Goal: Check status: Check status

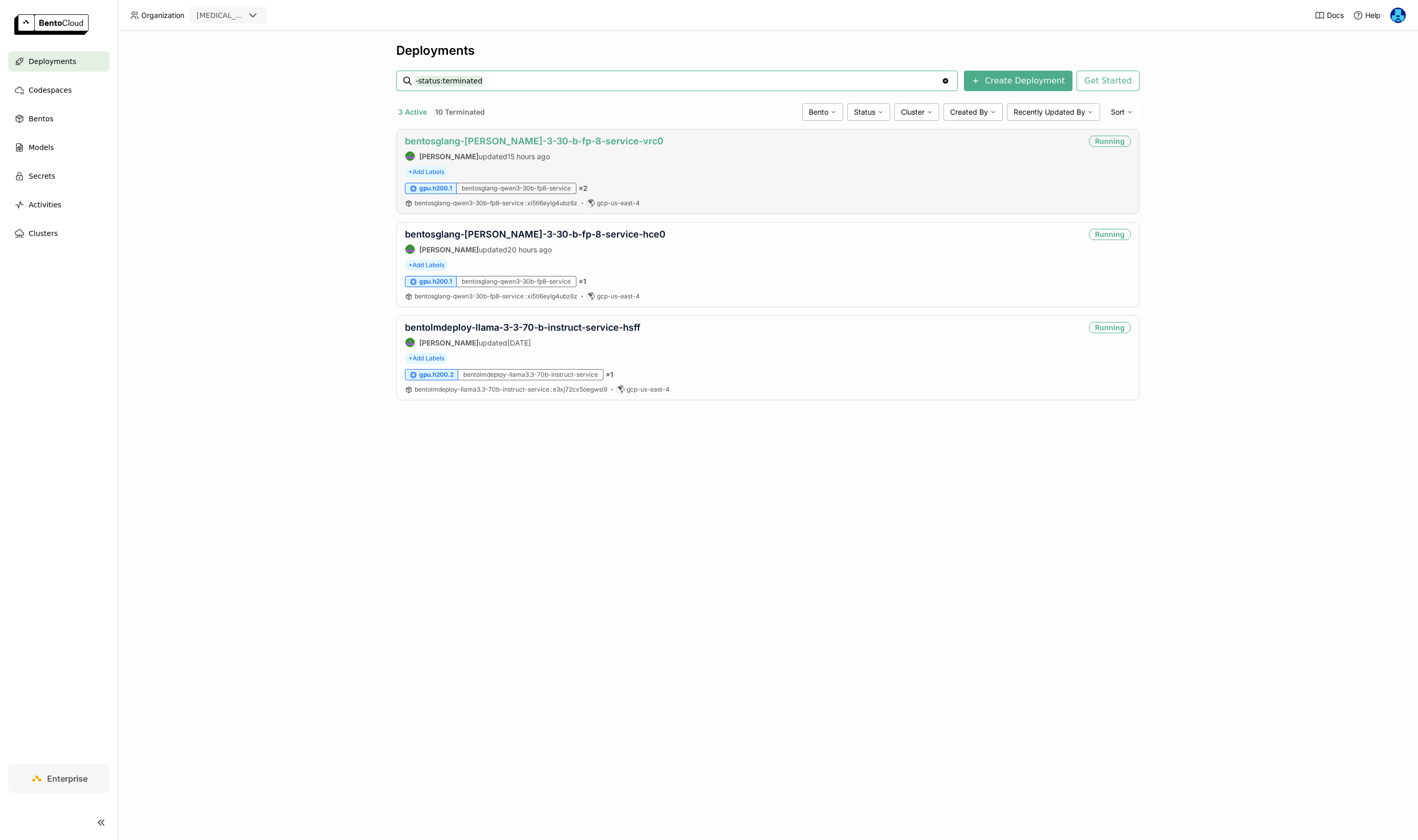
click at [560, 140] on link "bentosglang-[PERSON_NAME]-3-30-b-fp-8-service-vrc0" at bounding box center [535, 141] width 259 height 11
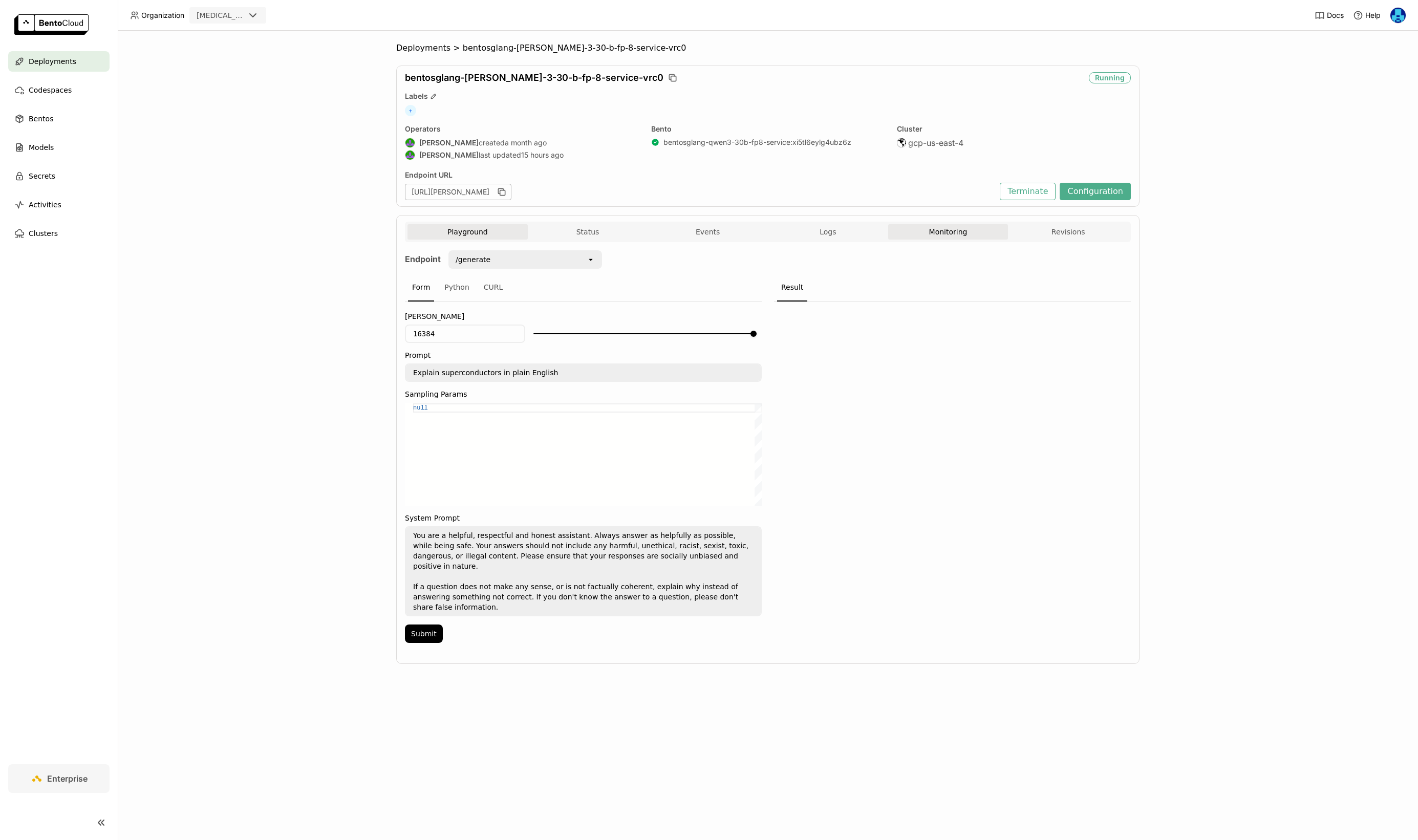
click at [951, 231] on button "Monitoring" at bounding box center [948, 232] width 121 height 15
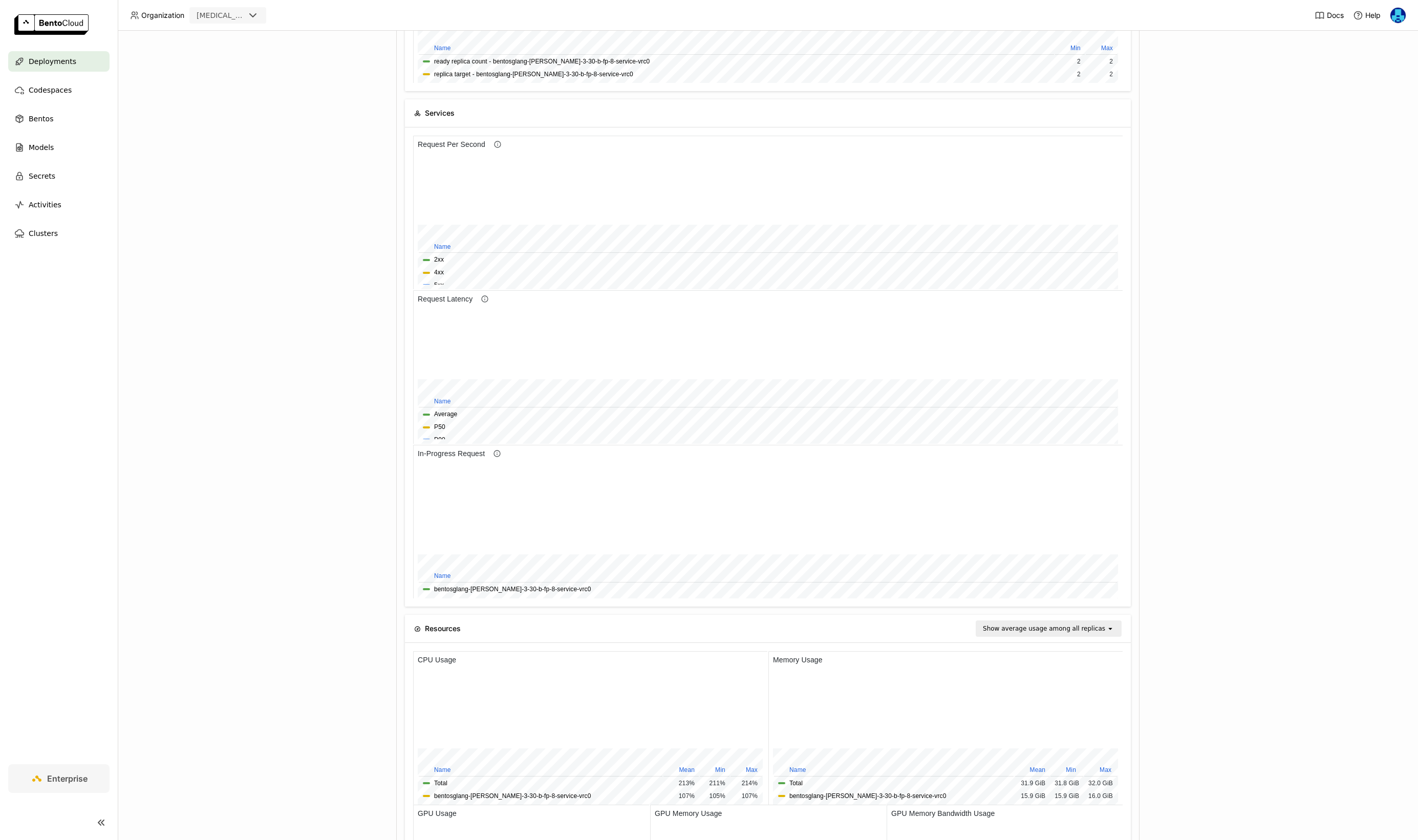
scroll to position [534, 0]
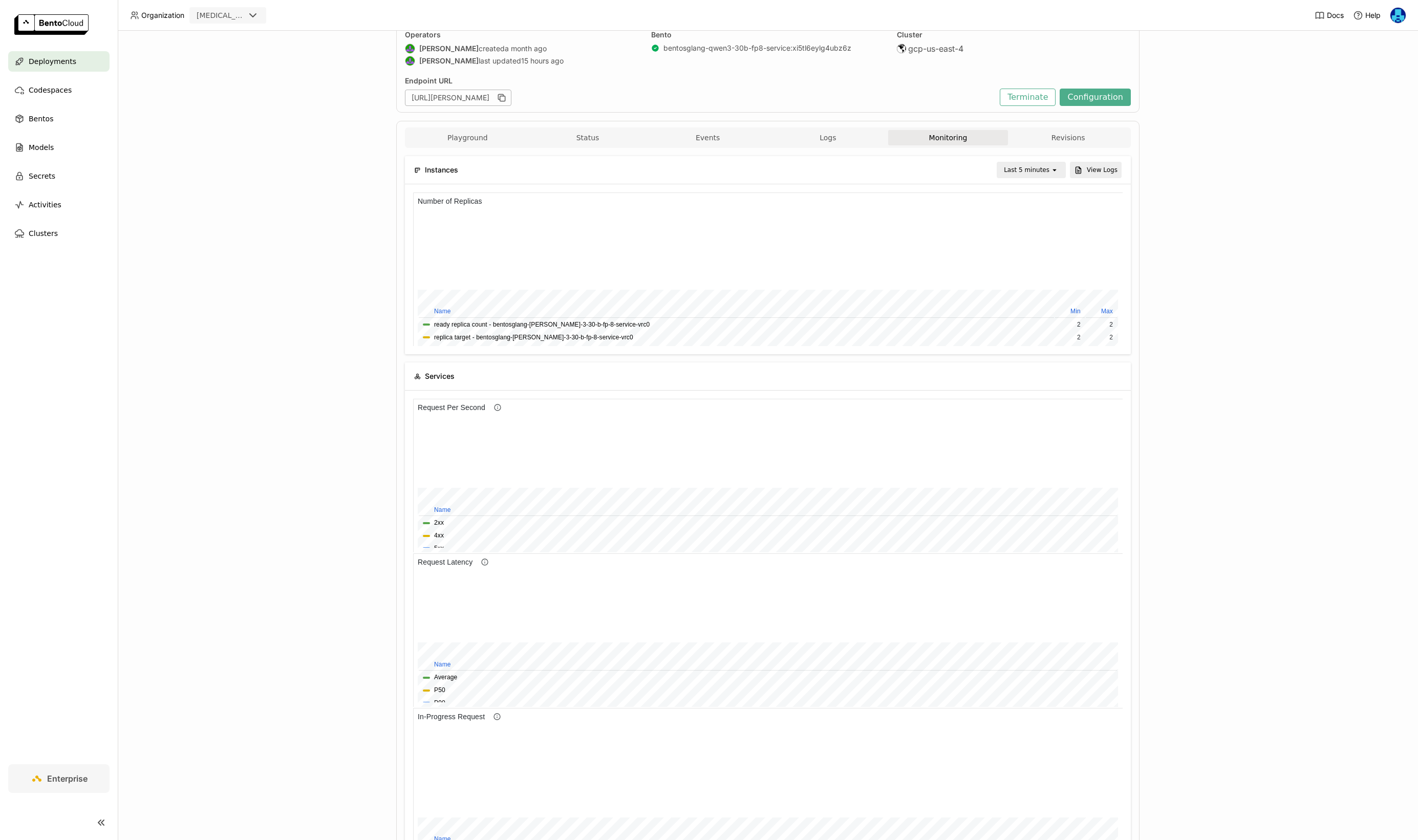
click at [1048, 177] on div "Last 5 minutes" at bounding box center [1024, 170] width 53 height 14
click at [1031, 285] on div "Last 1 day" at bounding box center [1033, 286] width 50 height 10
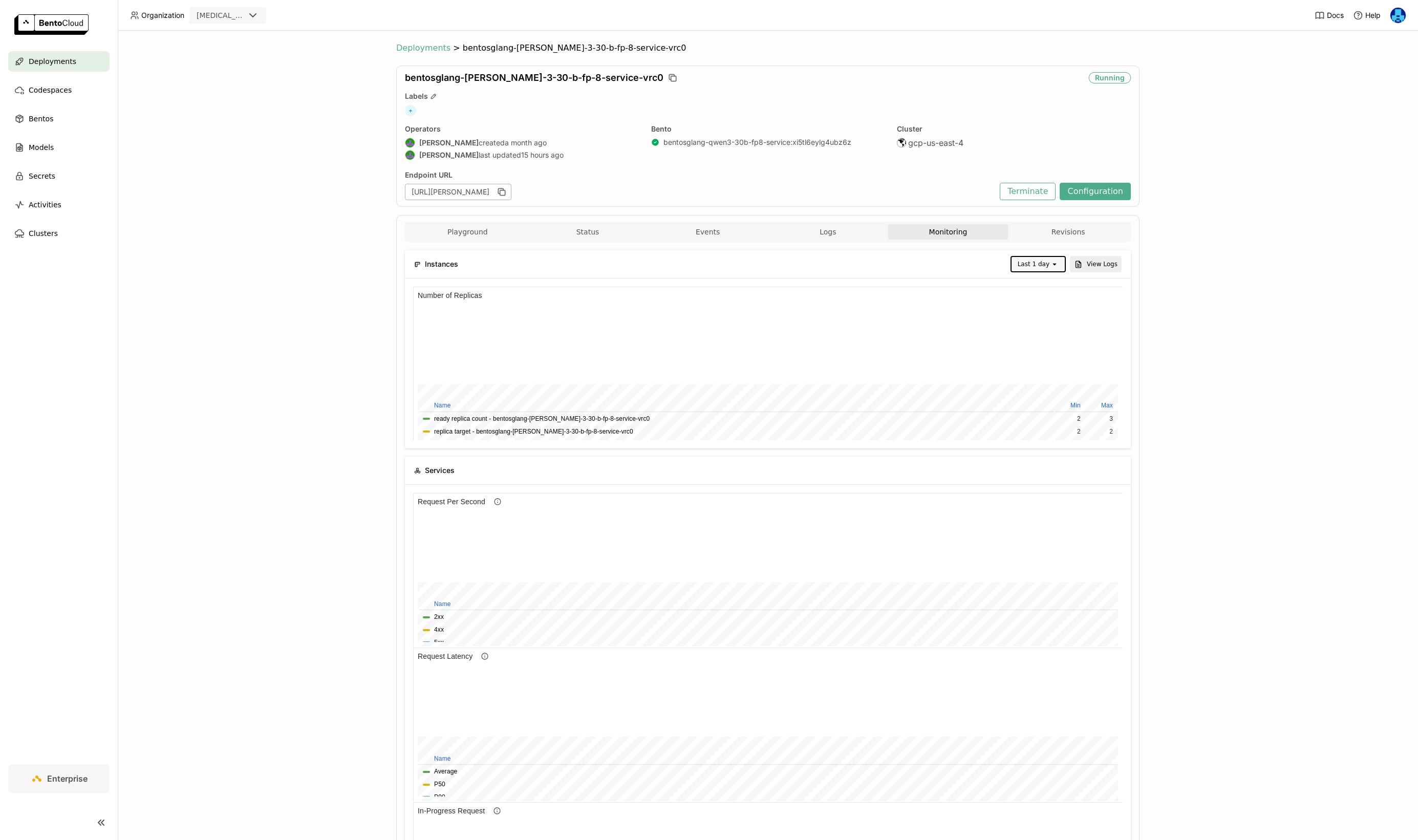
click at [435, 46] on span "Deployments" at bounding box center [423, 48] width 54 height 10
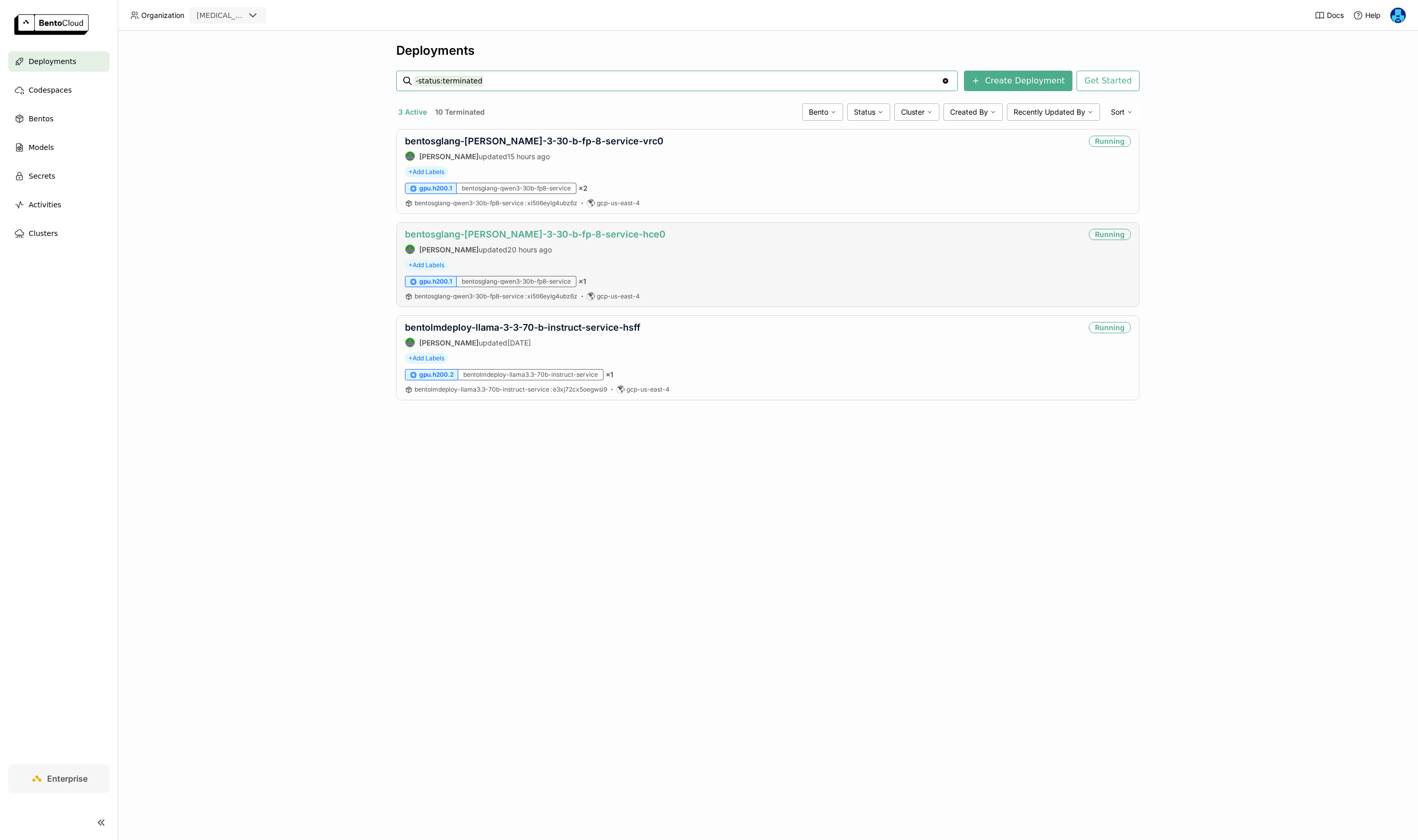
click at [555, 233] on link "bentosglang-[PERSON_NAME]-3-30-b-fp-8-service-hce0" at bounding box center [535, 234] width 260 height 11
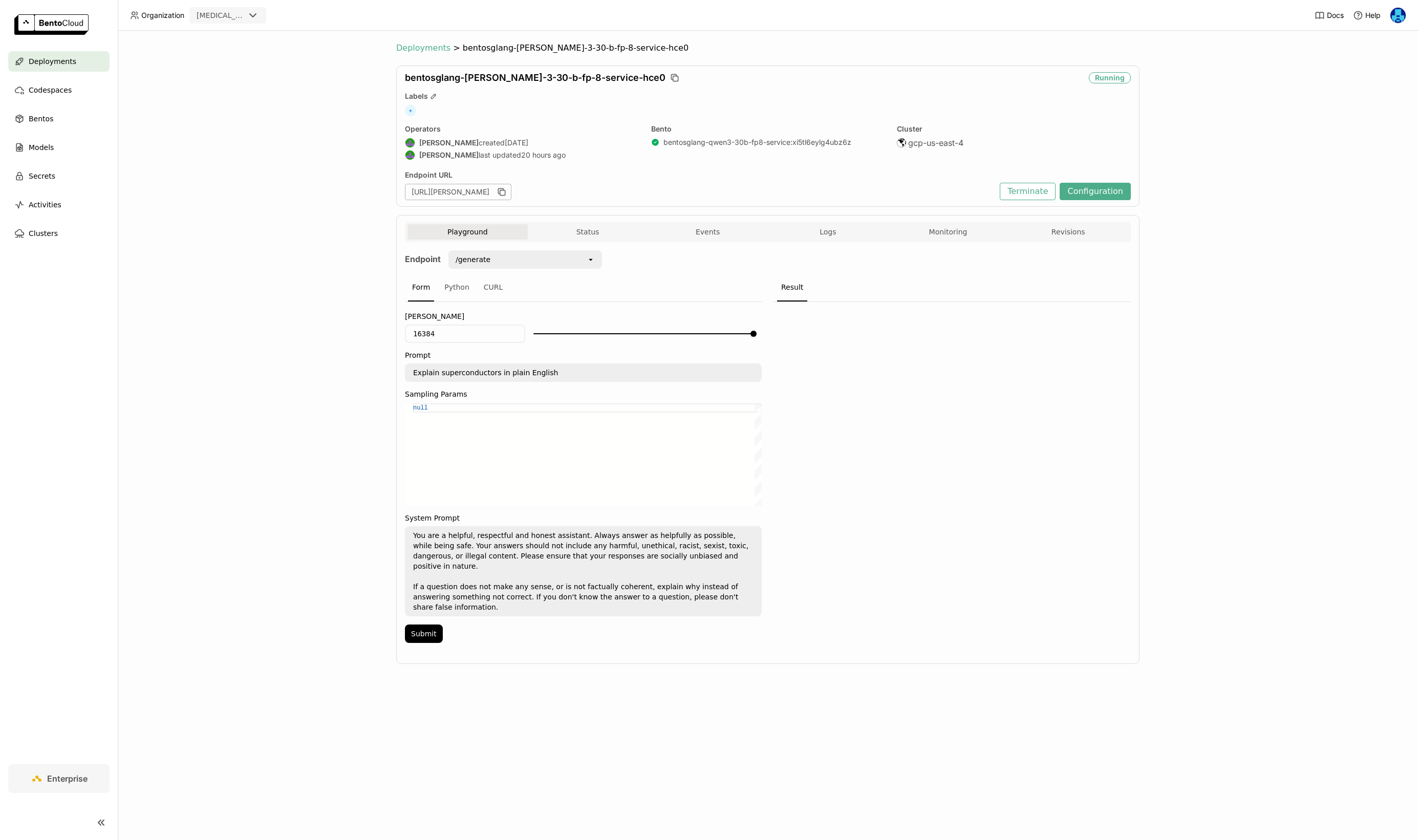
click at [429, 45] on span "Deployments" at bounding box center [423, 48] width 54 height 10
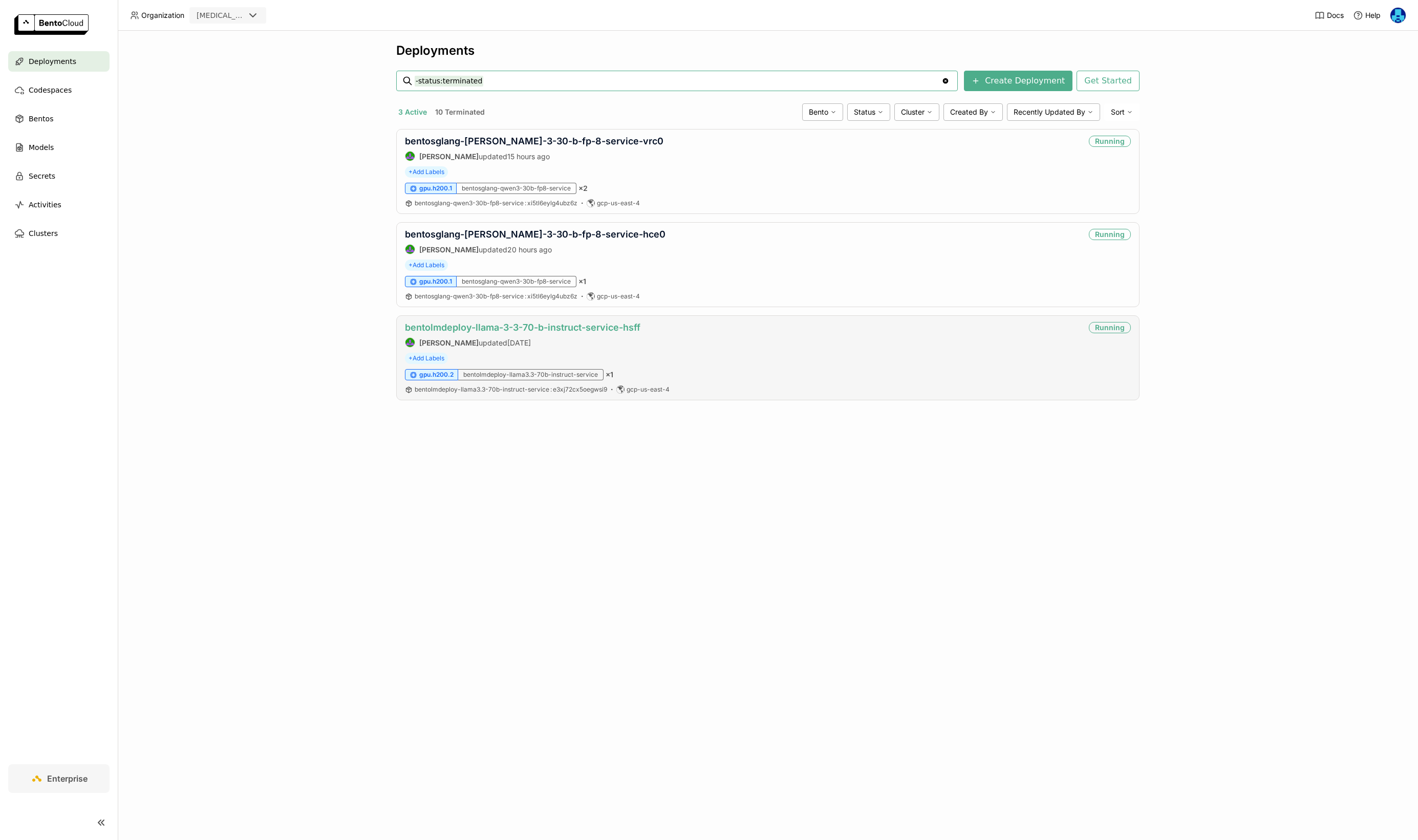
click at [564, 325] on link "bentolmdeploy-llama-3-3-70-b-instruct-service-hsff" at bounding box center [523, 328] width 236 height 11
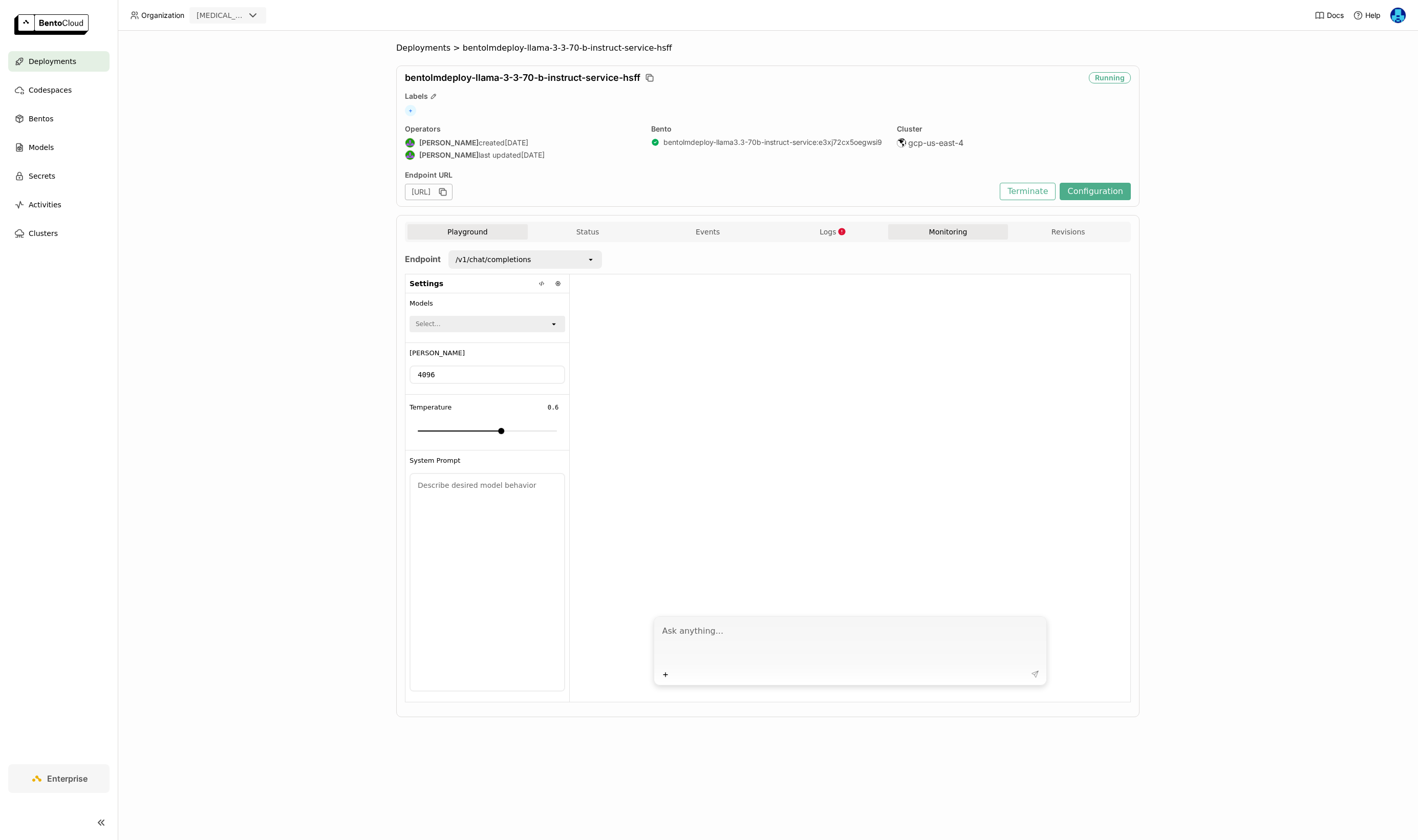
click at [950, 229] on button "Monitoring" at bounding box center [948, 232] width 121 height 15
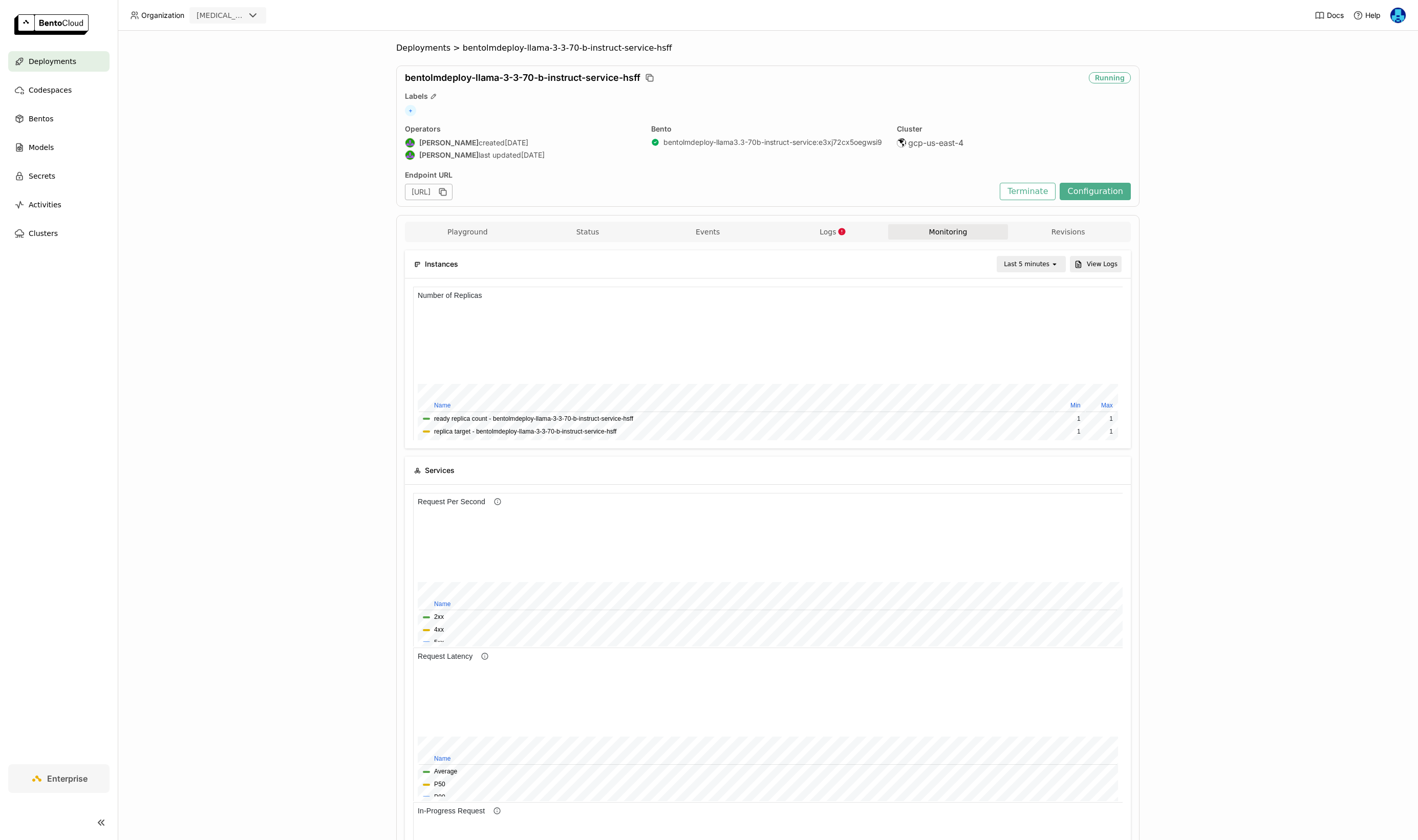
click at [1049, 264] on div "Last 5 minutes" at bounding box center [1027, 264] width 46 height 10
click at [1035, 345] on div "Last 1 hour" at bounding box center [1033, 343] width 50 height 10
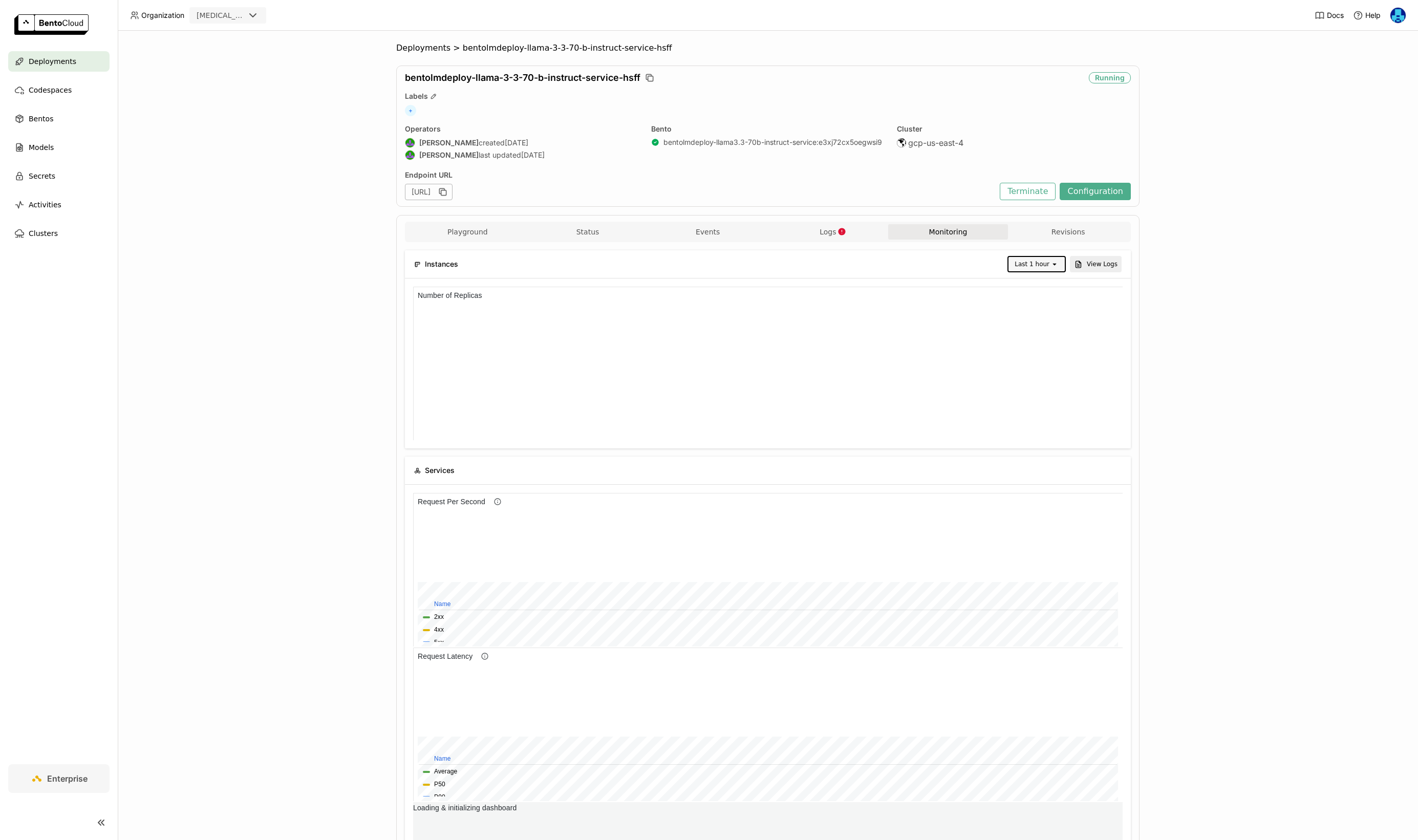
click at [1049, 262] on div "Last 1 hour" at bounding box center [1032, 264] width 35 height 10
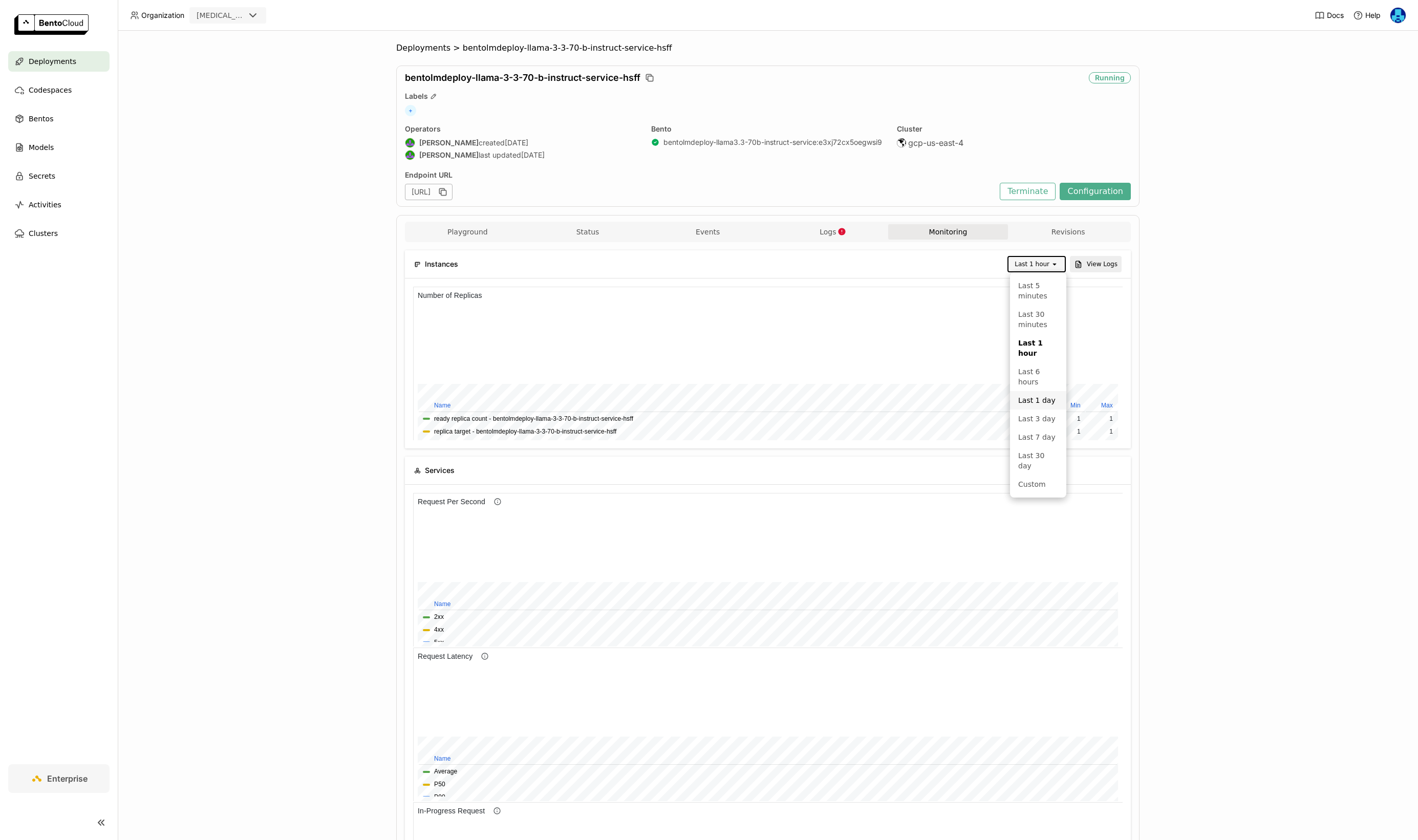
click at [1043, 395] on div "Last 1 day" at bounding box center [1038, 400] width 40 height 10
click at [1091, 193] on button "Configuration" at bounding box center [1095, 192] width 71 height 18
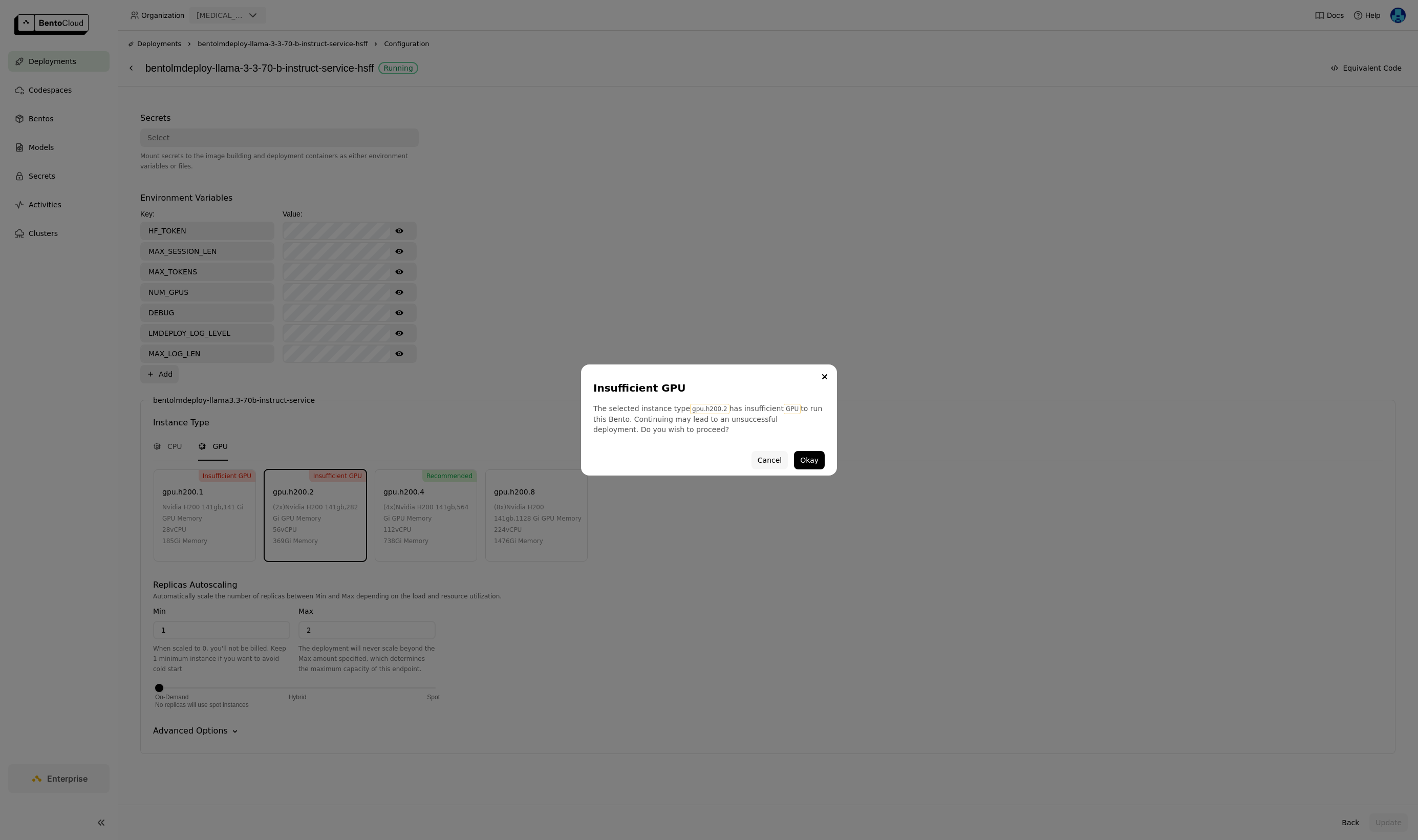
click at [760, 458] on button "Cancel" at bounding box center [770, 460] width 36 height 18
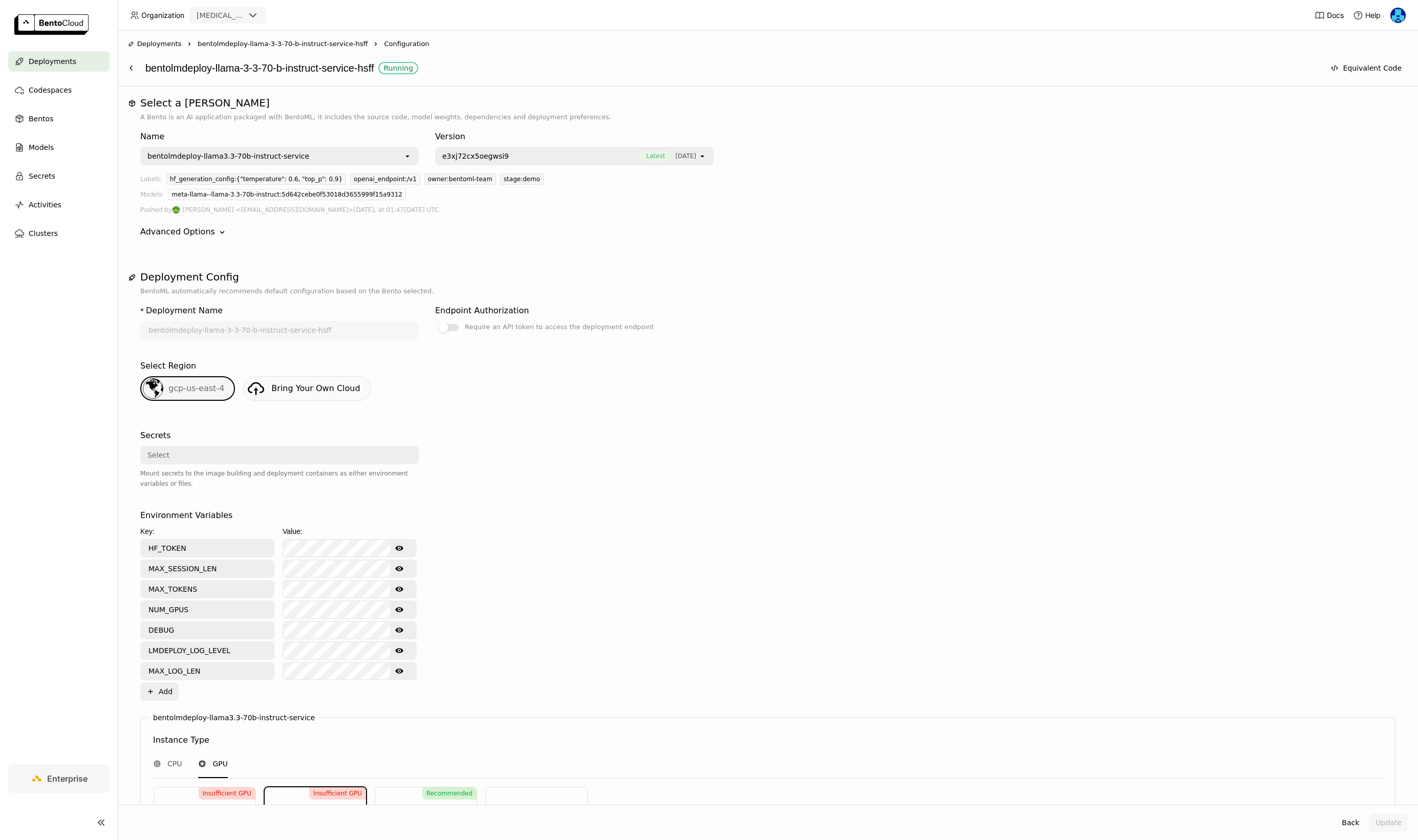
click at [313, 49] on div "Deployments Right bentolmdeploy-llama-3-3-70-b-instruct-service-hsff Right Conf…" at bounding box center [767, 58] width 1280 height 39
click at [313, 43] on span "bentolmdeploy-llama-3-3-70-b-instruct-service-hsff" at bounding box center [282, 44] width 170 height 10
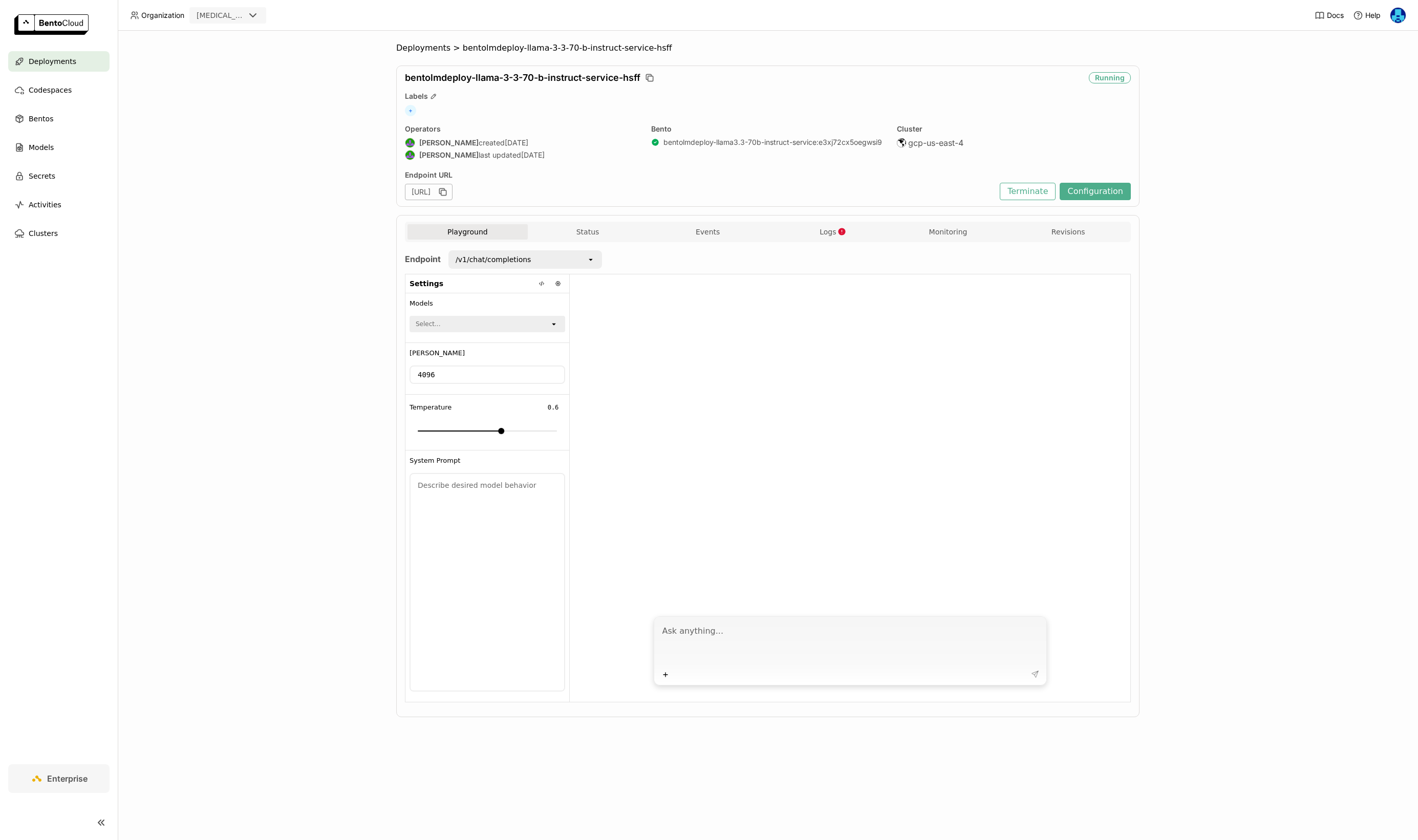
click at [953, 223] on div "Playground Status Events Logs Monitoring Revisions" at bounding box center [768, 232] width 726 height 20
click at [947, 224] on button "Monitoring" at bounding box center [948, 232] width 121 height 15
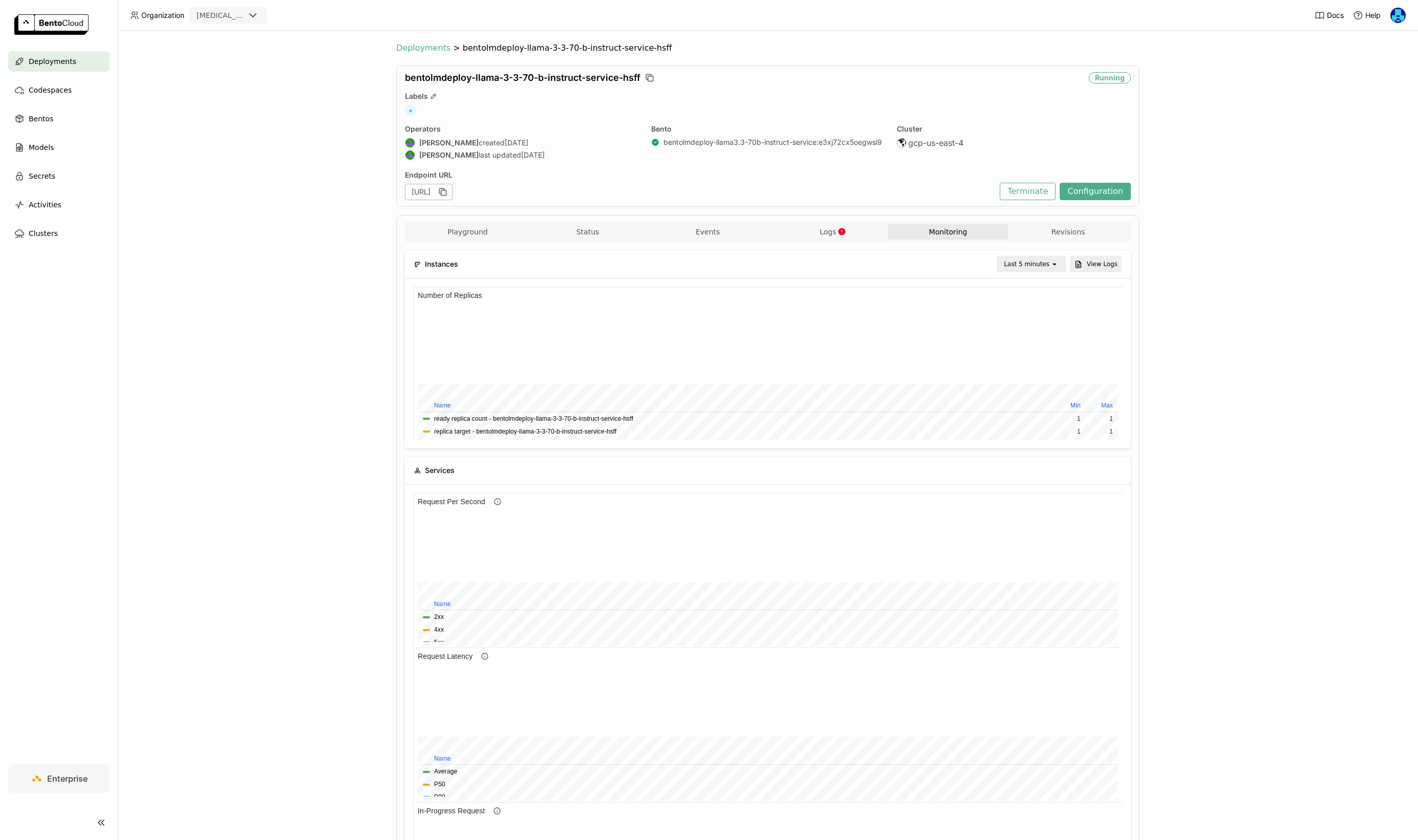
click at [419, 47] on span "Deployments" at bounding box center [423, 48] width 54 height 10
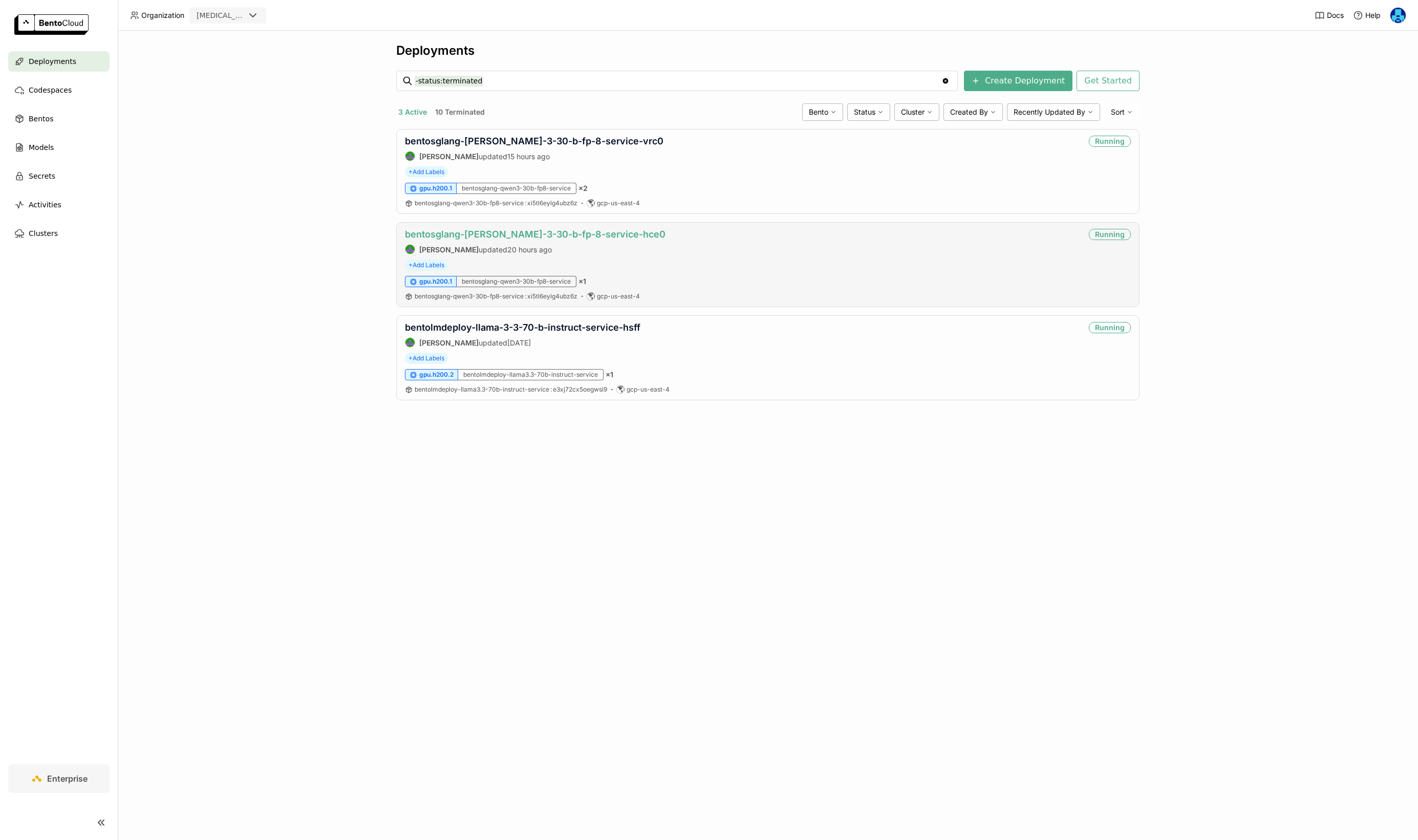
click at [506, 231] on link "bentosglang-[PERSON_NAME]-3-30-b-fp-8-service-hce0" at bounding box center [535, 234] width 260 height 11
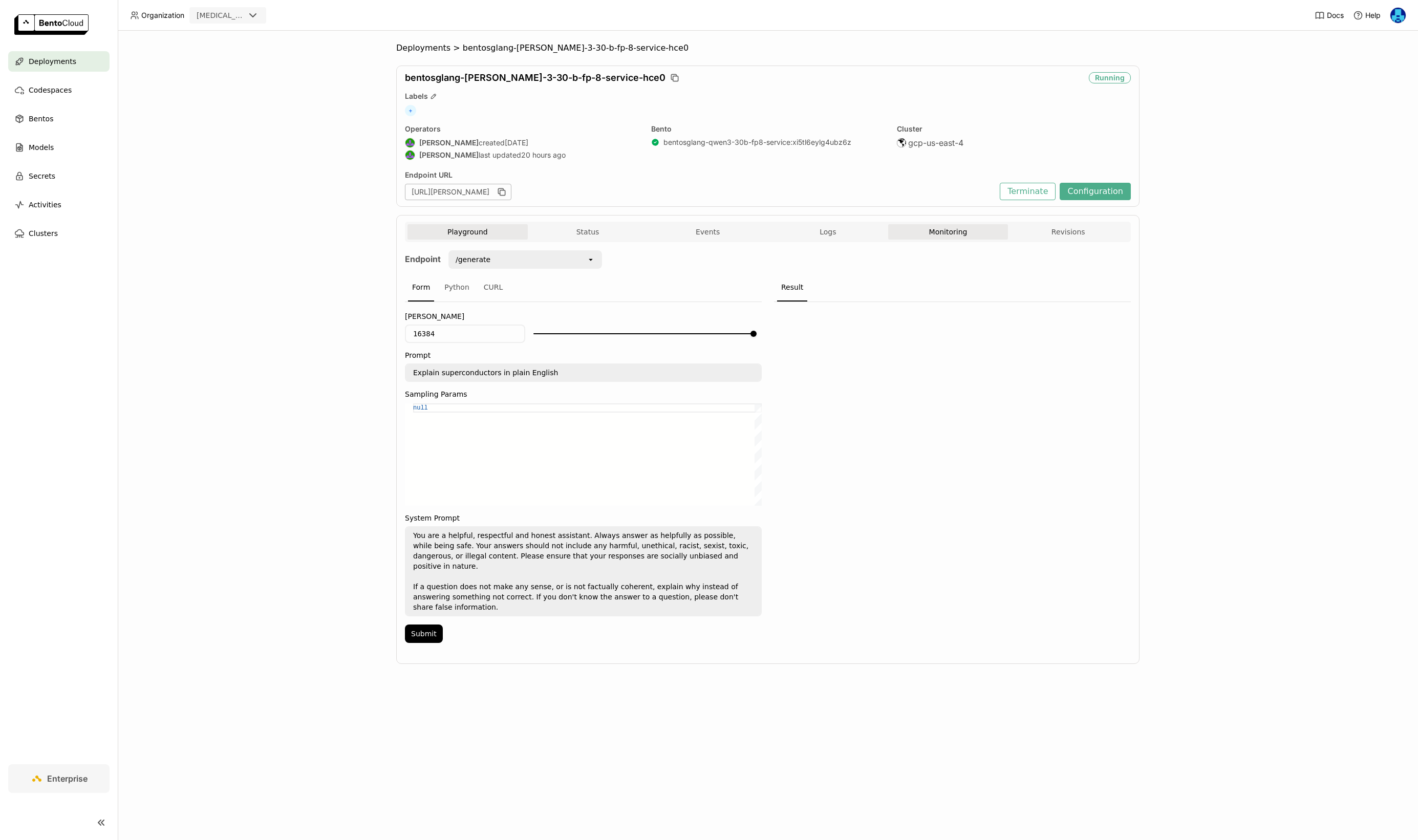
click at [959, 230] on button "Monitoring" at bounding box center [948, 232] width 121 height 15
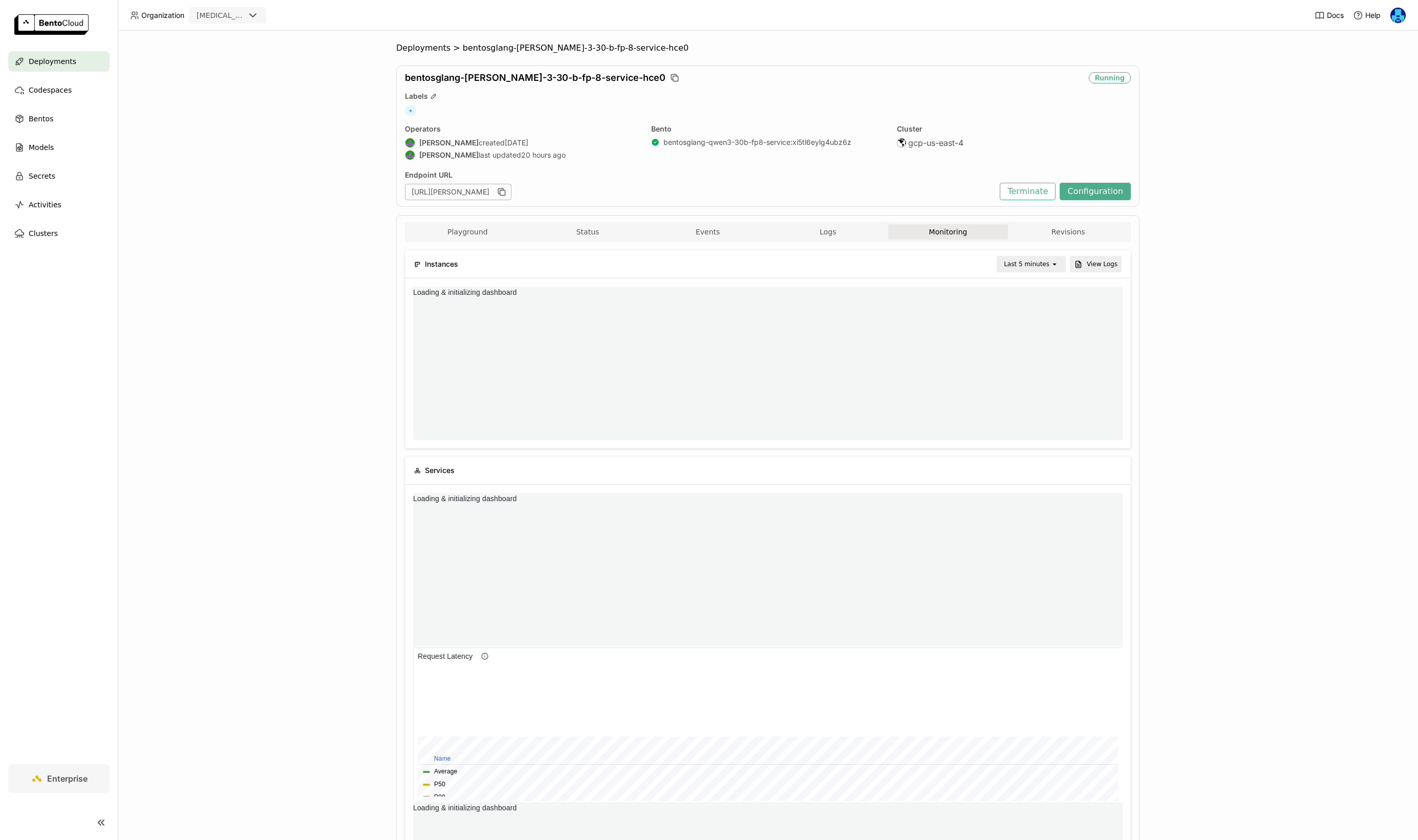
click at [1054, 265] on icon "open" at bounding box center [1054, 264] width 8 height 8
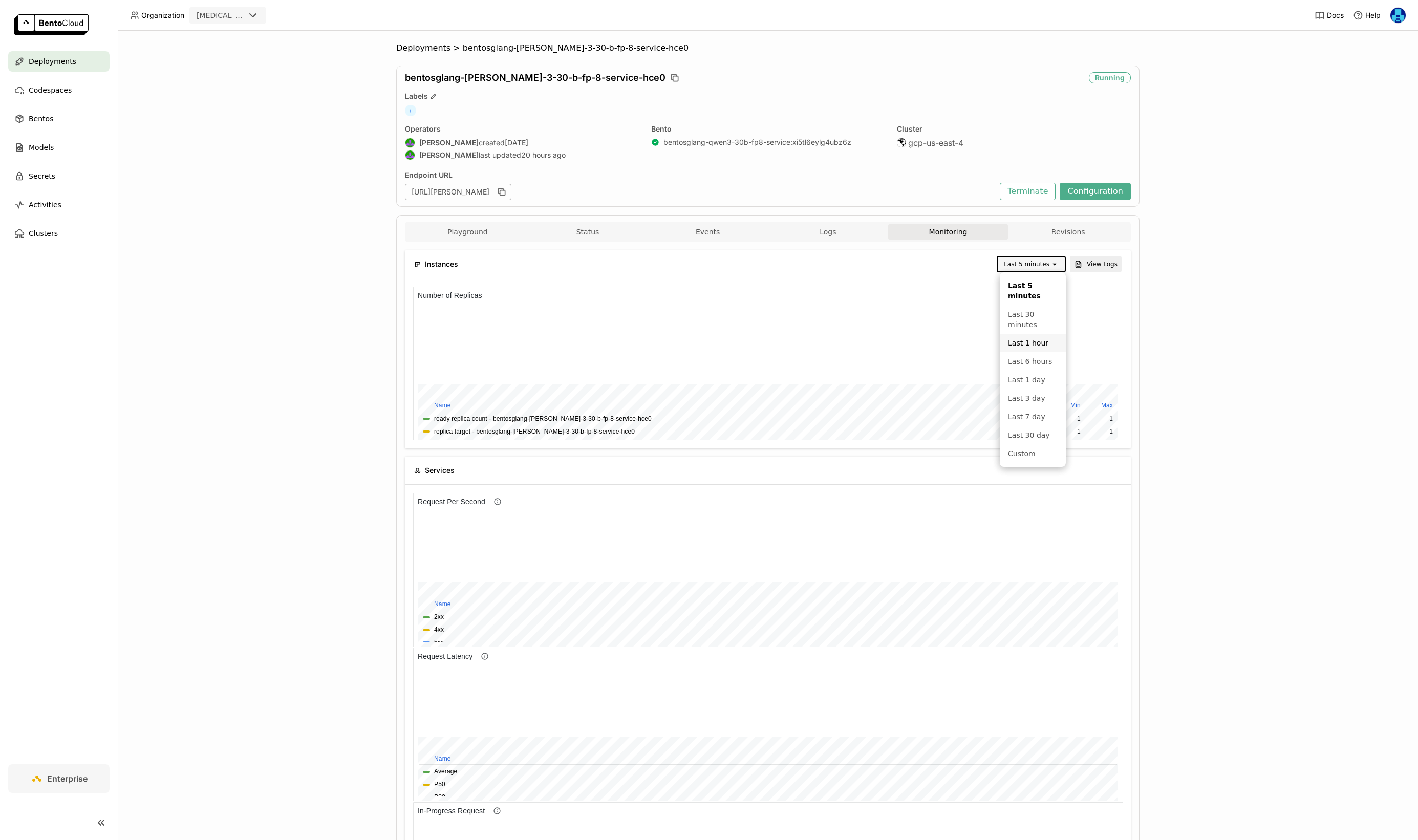
click at [1038, 345] on div "Last 1 hour" at bounding box center [1033, 343] width 50 height 10
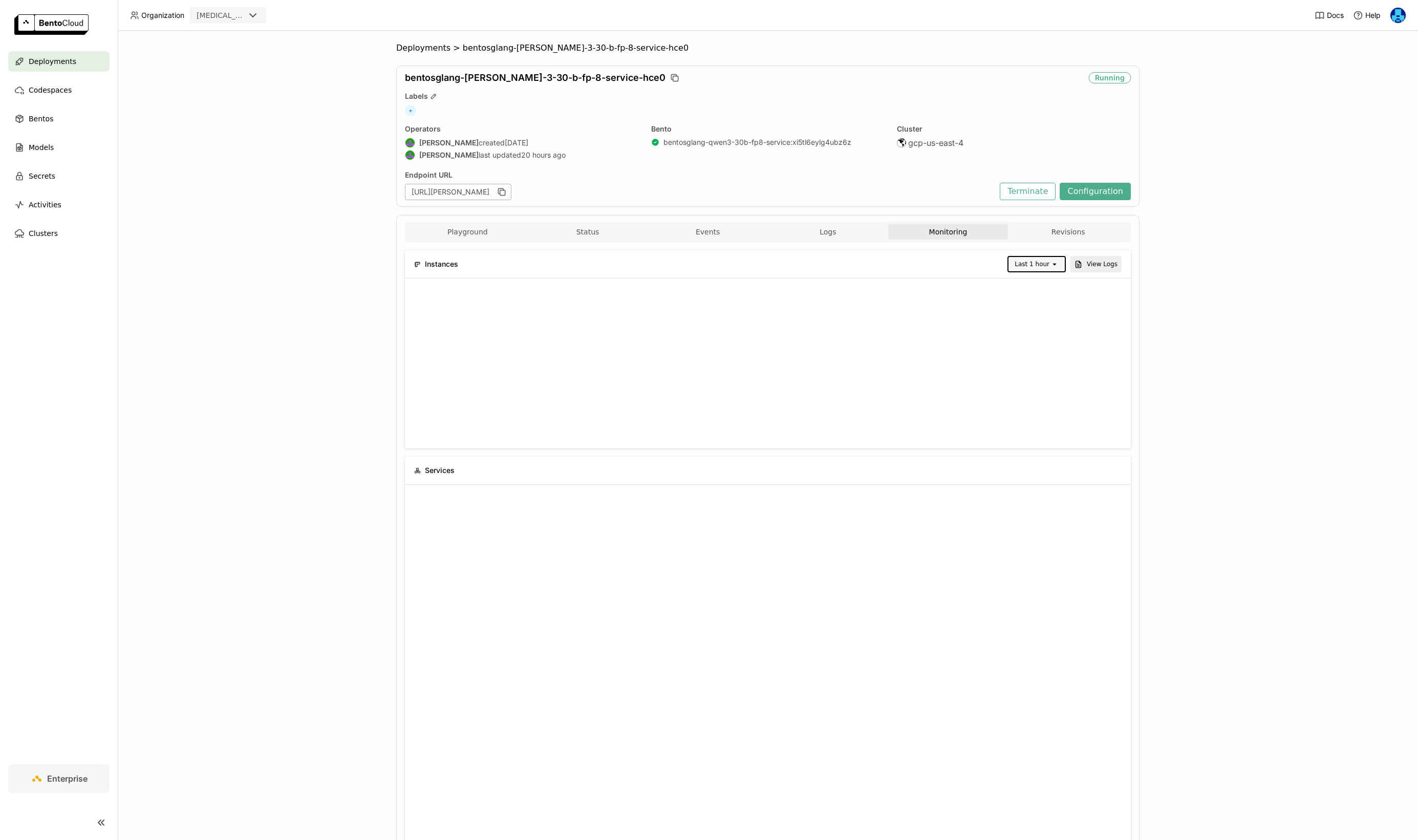
click at [1045, 263] on div "Last 1 hour" at bounding box center [1032, 264] width 35 height 10
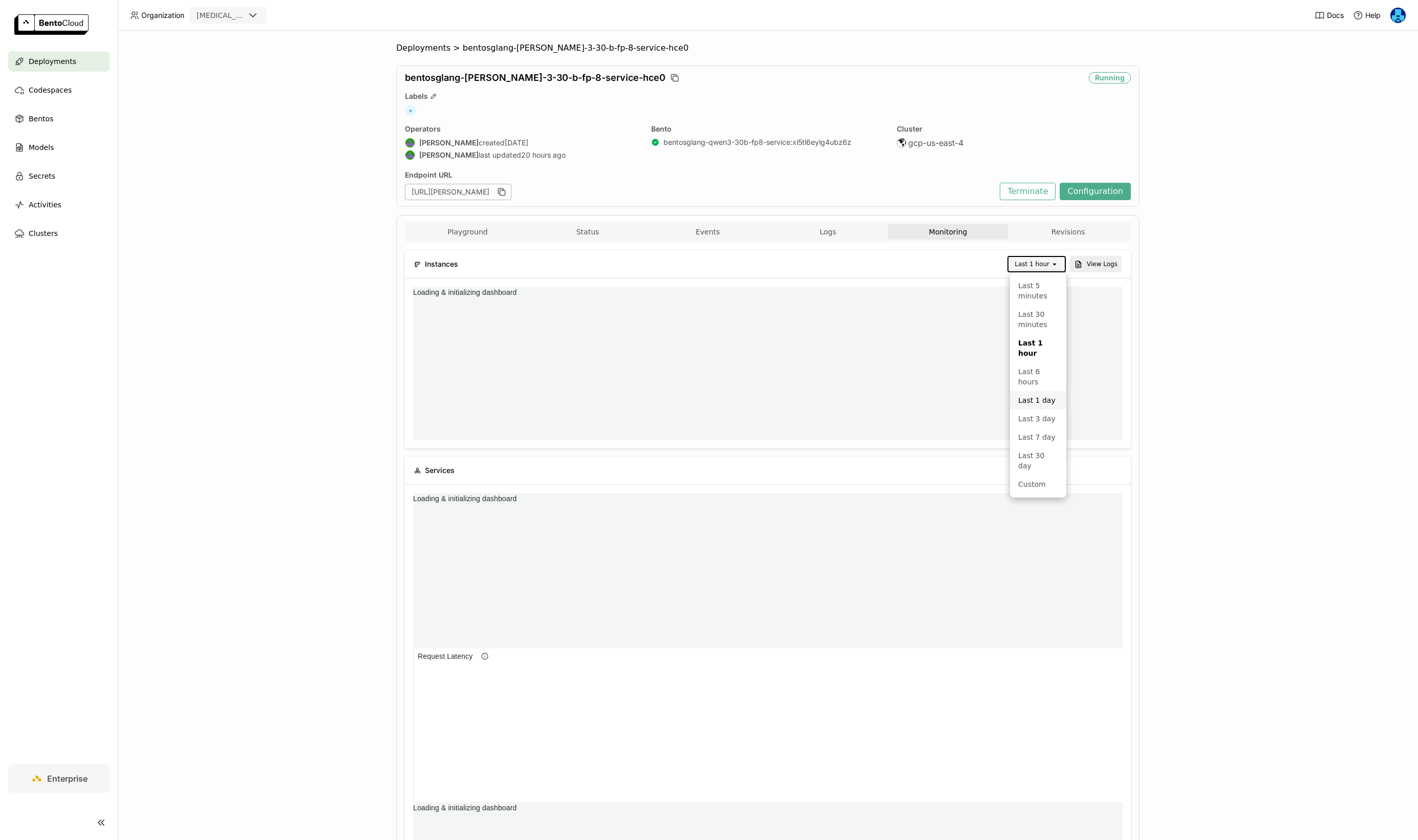
click at [1041, 395] on div "Last 1 day" at bounding box center [1038, 400] width 40 height 10
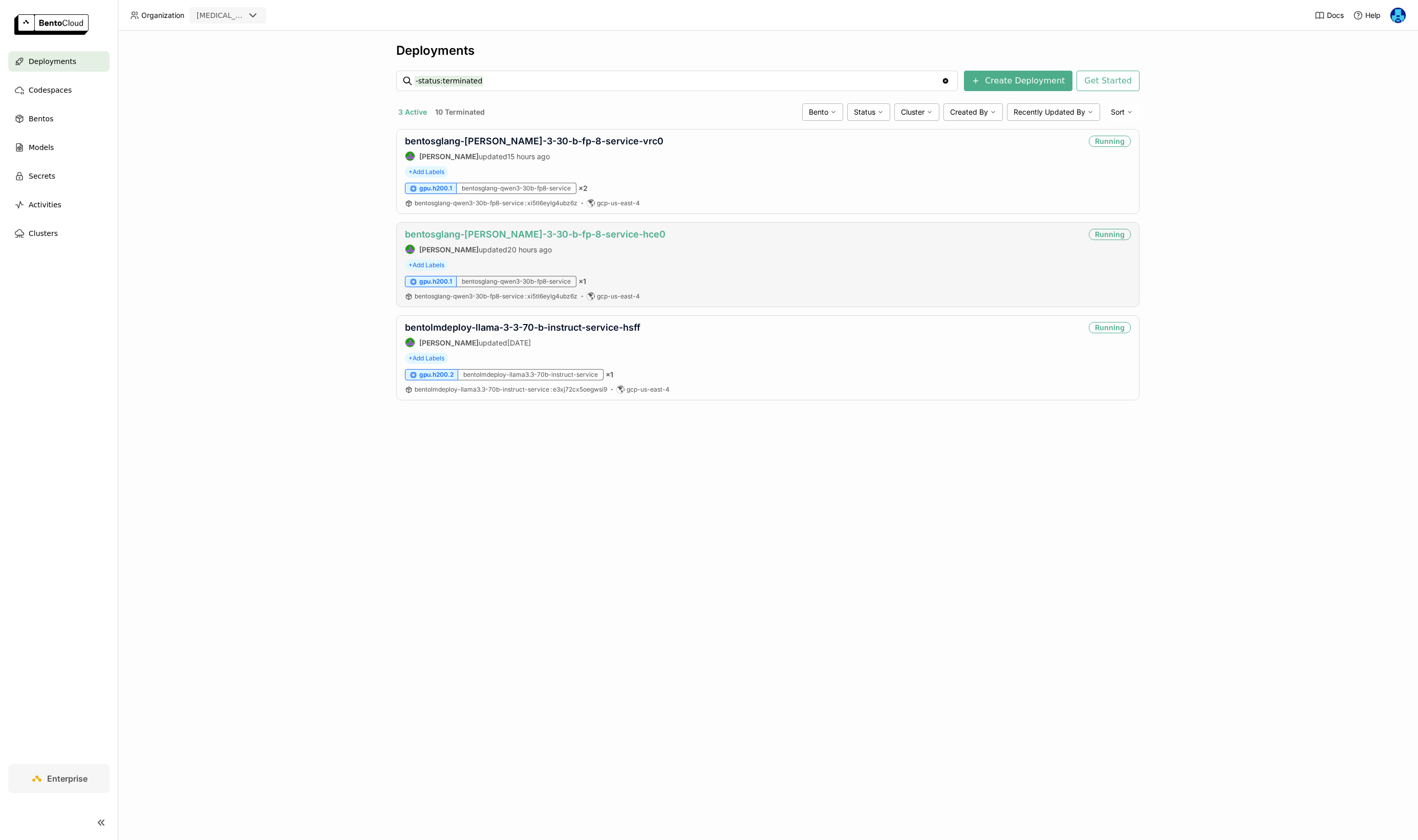
click at [559, 235] on link "bentosglang-[PERSON_NAME]-3-30-b-fp-8-service-hce0" at bounding box center [535, 234] width 260 height 11
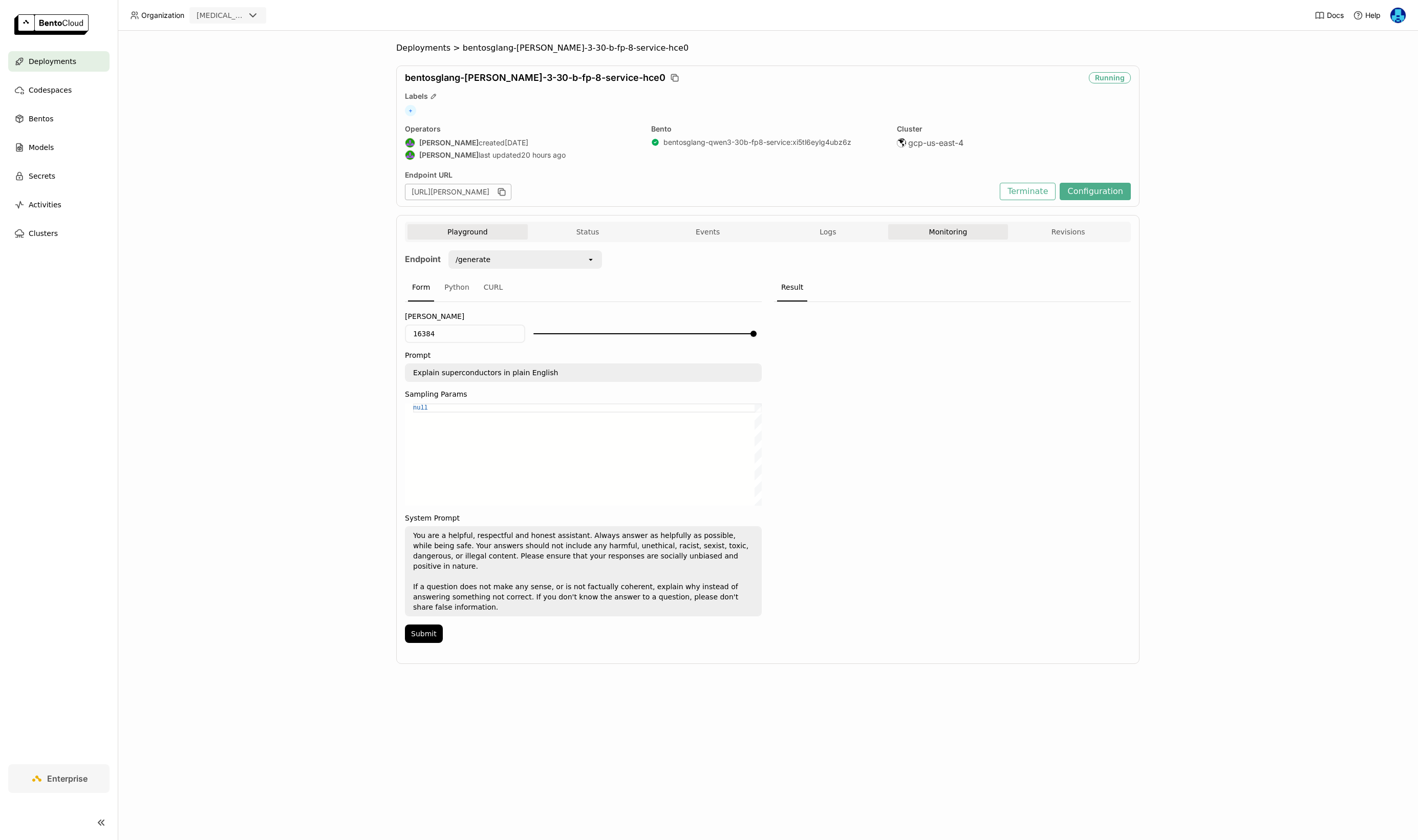
click at [957, 230] on button "Monitoring" at bounding box center [948, 232] width 121 height 15
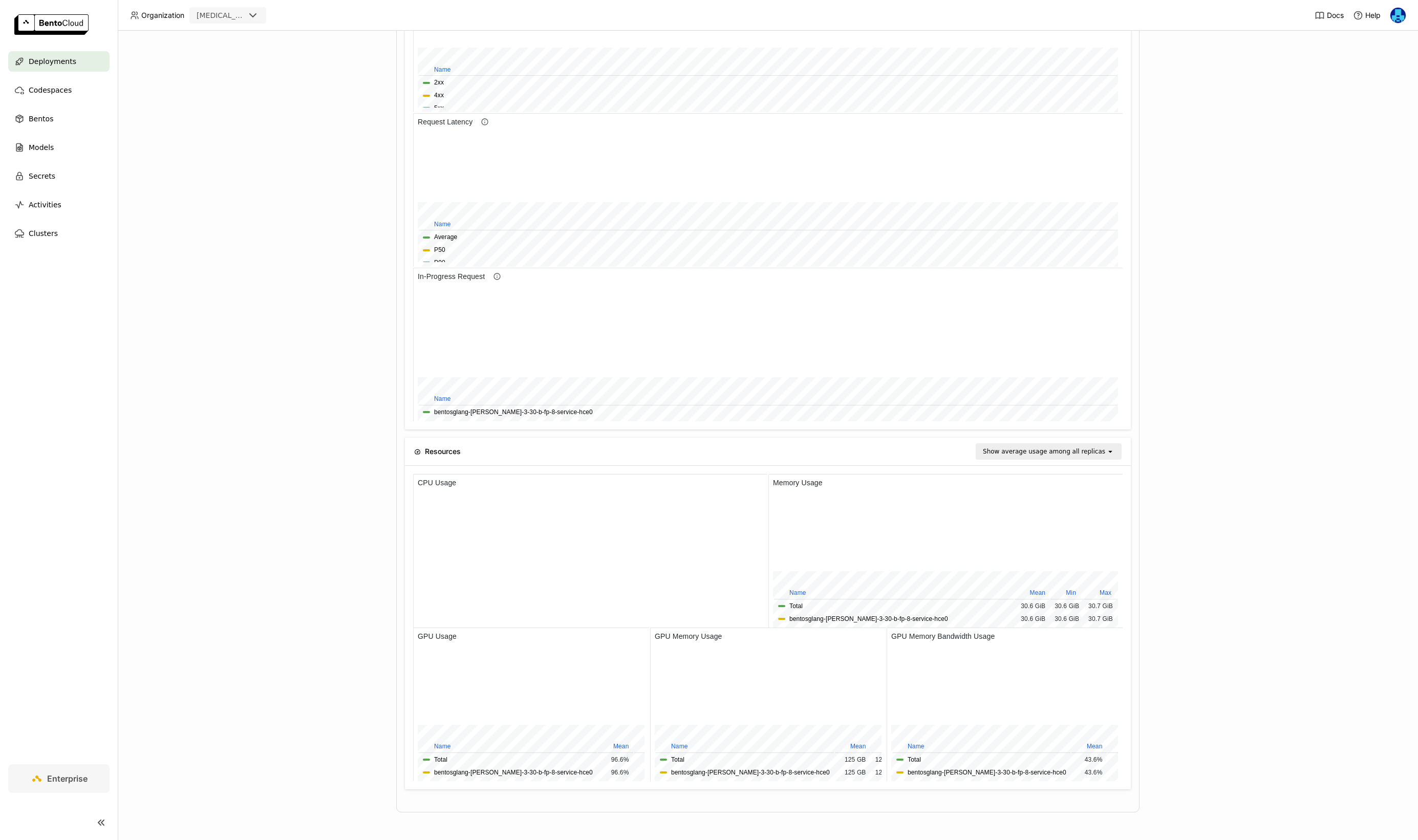
scroll to position [1, 1]
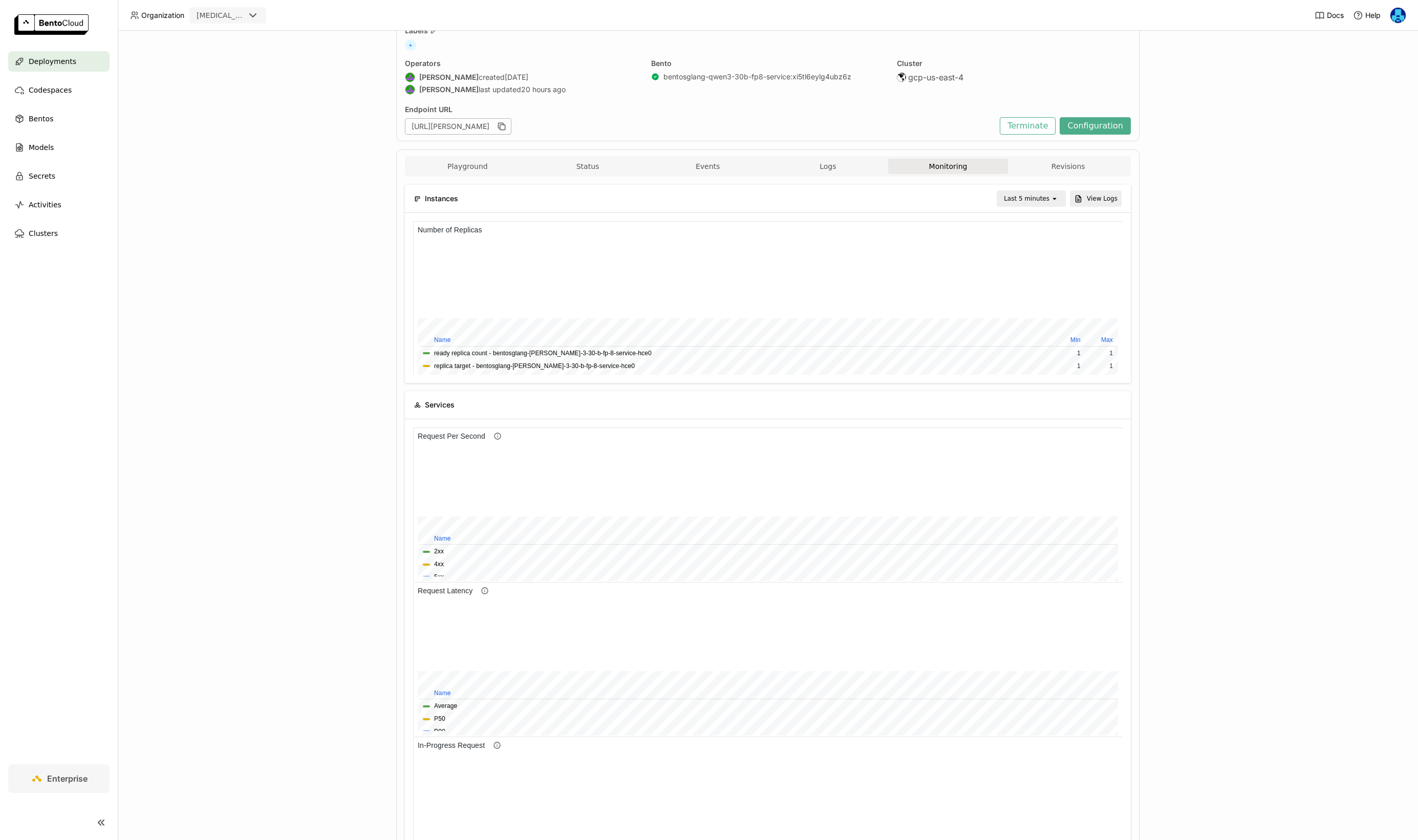
click at [1044, 198] on div "Last 5 minutes" at bounding box center [1027, 199] width 46 height 10
click at [1035, 318] on div "Last 1 day" at bounding box center [1033, 314] width 50 height 10
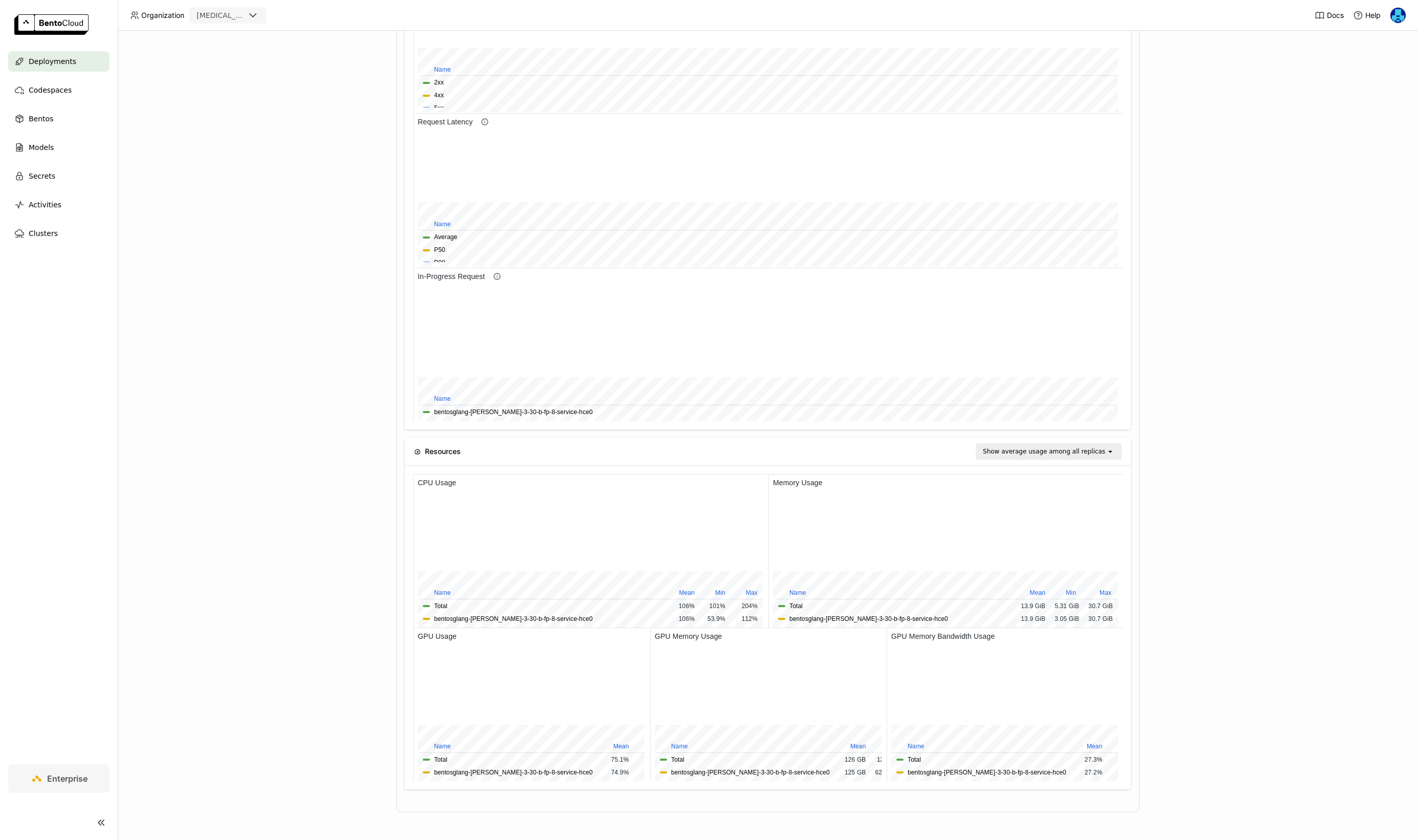
scroll to position [0, 0]
